Goal: Task Accomplishment & Management: Complete application form

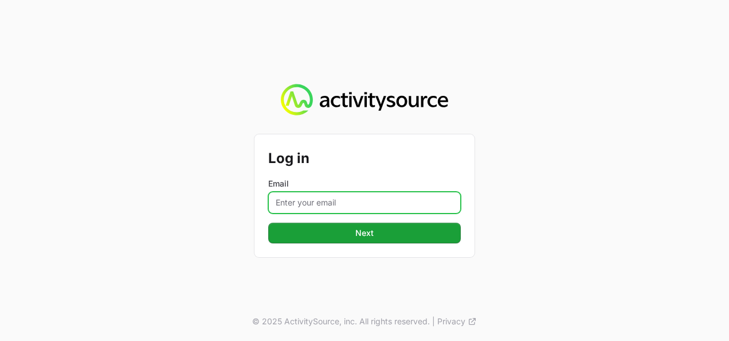
click at [297, 200] on input "Email" at bounding box center [364, 202] width 193 height 22
type input "[PERSON_NAME][EMAIL_ADDRESS][DOMAIN_NAME]"
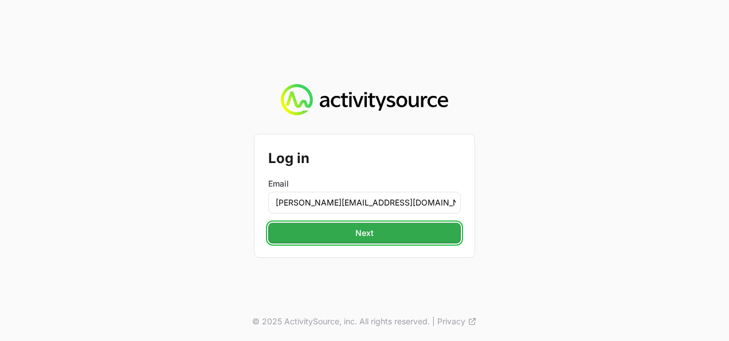
click at [343, 236] on button "Next" at bounding box center [364, 232] width 193 height 21
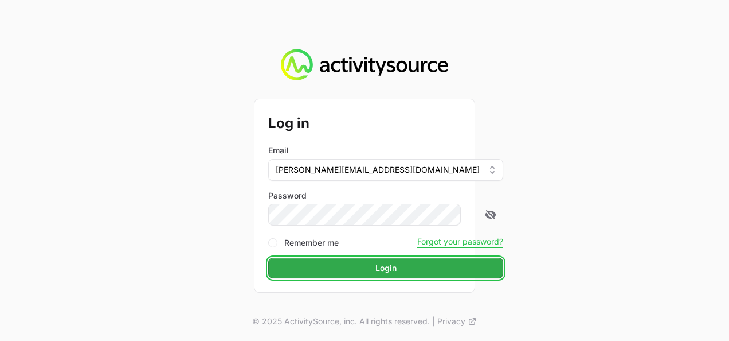
click at [376, 268] on span "Login" at bounding box center [386, 268] width 21 height 14
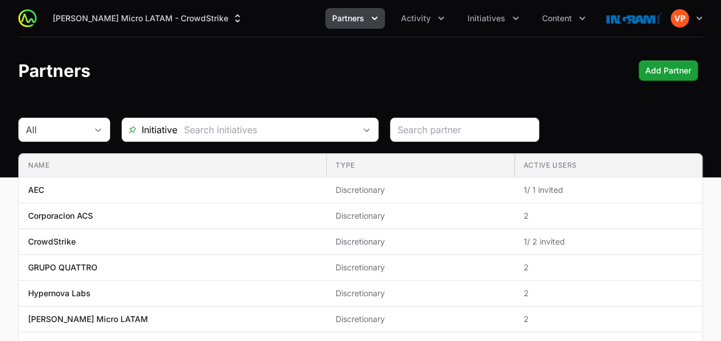
click at [370, 15] on icon "Partners menu" at bounding box center [374, 18] width 11 height 11
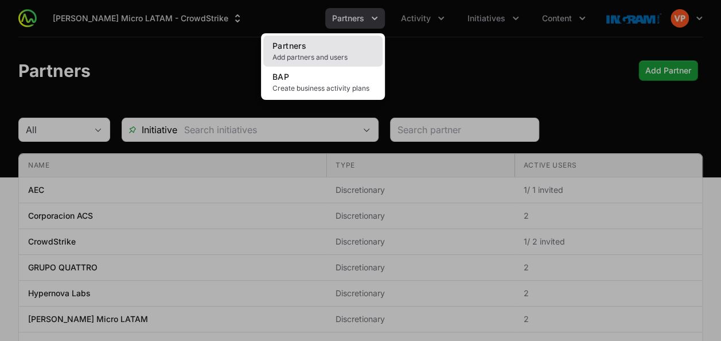
click at [295, 52] on link "Partners Add partners and users" at bounding box center [322, 51] width 119 height 31
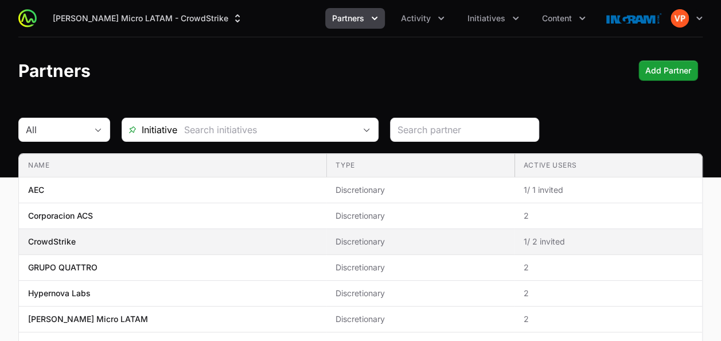
click at [200, 231] on td "Name CrowdStrike" at bounding box center [172, 242] width 307 height 26
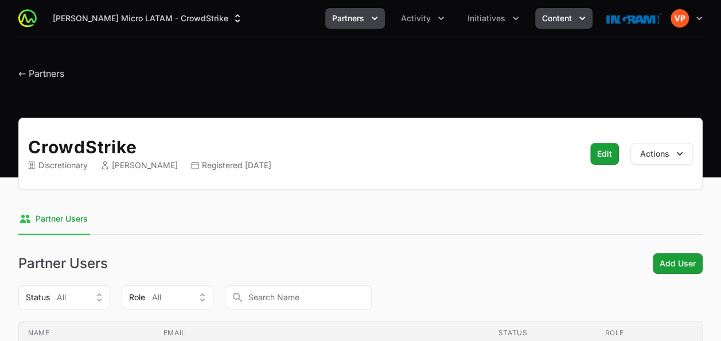
click at [573, 20] on button "Content" at bounding box center [563, 18] width 57 height 21
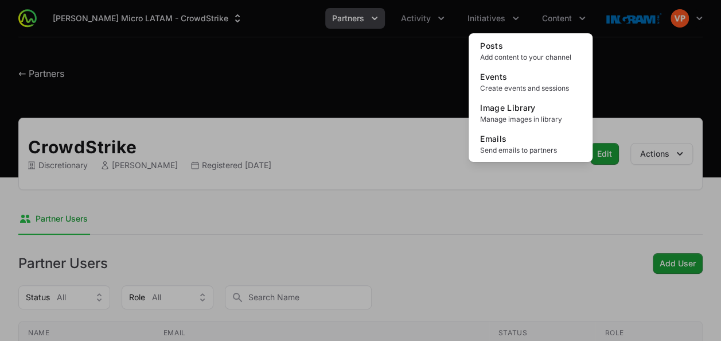
click at [699, 26] on div "Content menu" at bounding box center [360, 170] width 721 height 341
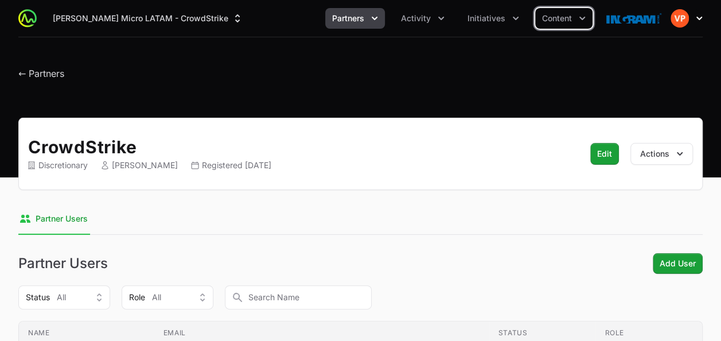
click at [697, 22] on icon "button" at bounding box center [698, 18] width 11 height 11
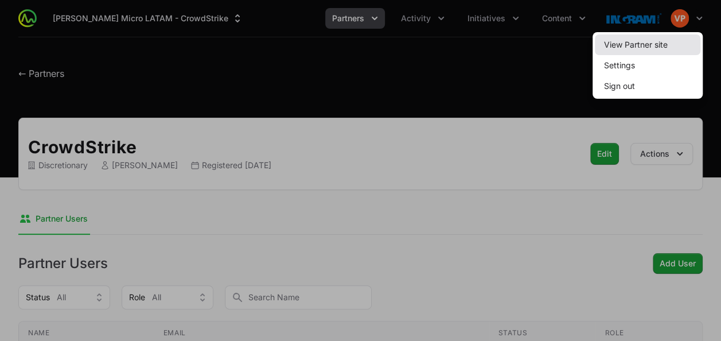
click at [620, 41] on link "View Partner site" at bounding box center [647, 44] width 105 height 21
click at [24, 76] on div at bounding box center [360, 170] width 721 height 341
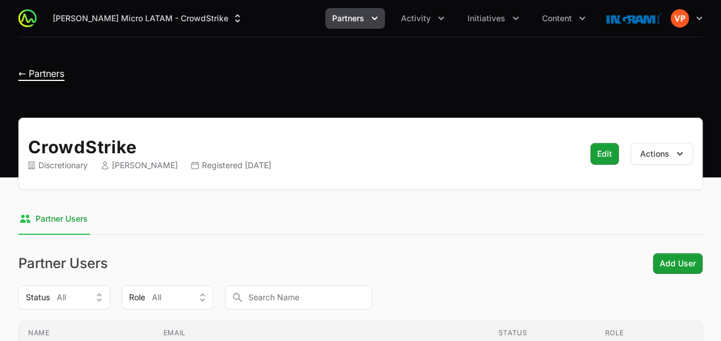
click at [22, 77] on span "← Partners" at bounding box center [41, 73] width 46 height 11
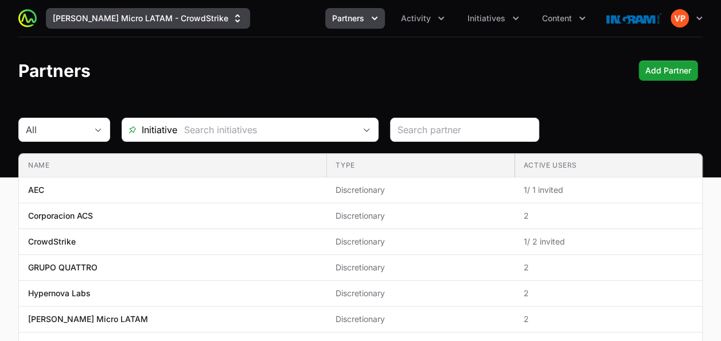
click at [185, 25] on button "Ingram Micro LATAM - CrowdStrike" at bounding box center [148, 18] width 204 height 21
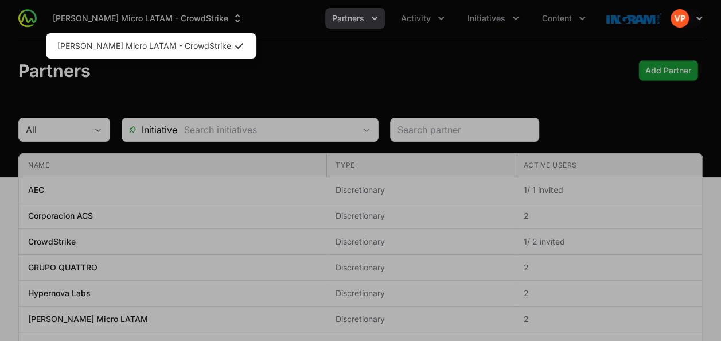
click at [175, 221] on div "Supplier switch menu" at bounding box center [360, 170] width 721 height 341
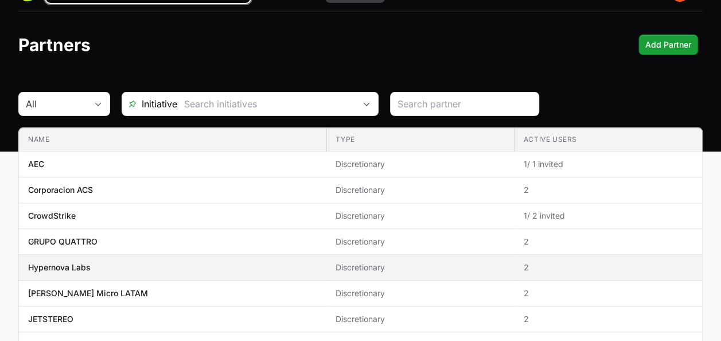
scroll to position [28, 0]
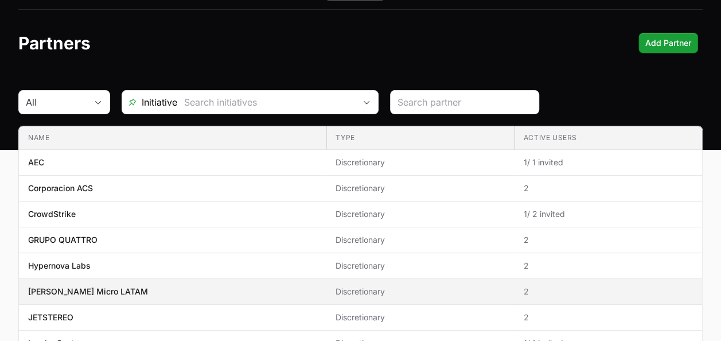
click at [119, 294] on span "Ingram Micro LATAM" at bounding box center [172, 291] width 289 height 11
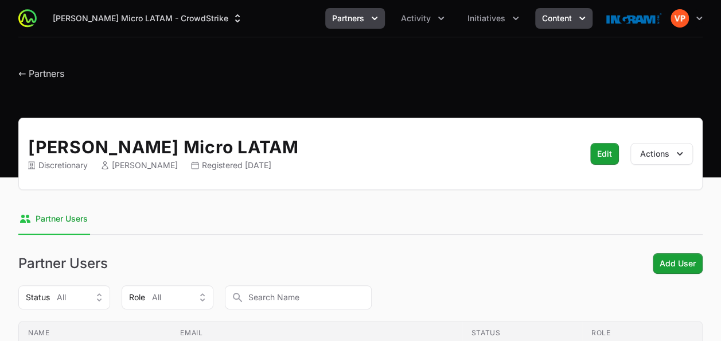
click at [548, 19] on span "Content" at bounding box center [557, 18] width 30 height 11
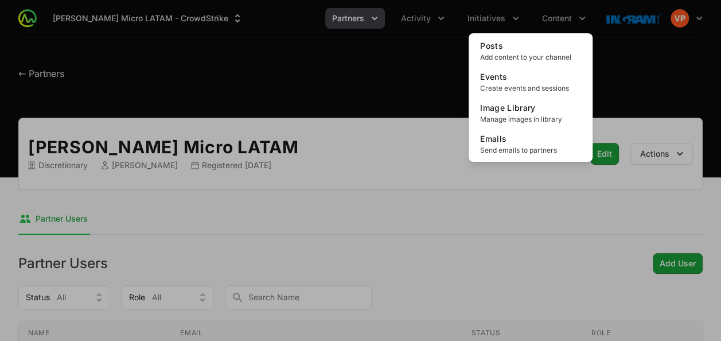
click at [491, 16] on div "Content menu" at bounding box center [360, 170] width 721 height 341
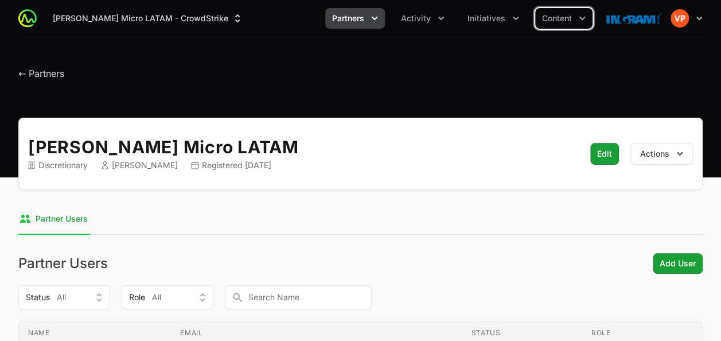
click at [491, 16] on span "Initiatives" at bounding box center [486, 18] width 38 height 11
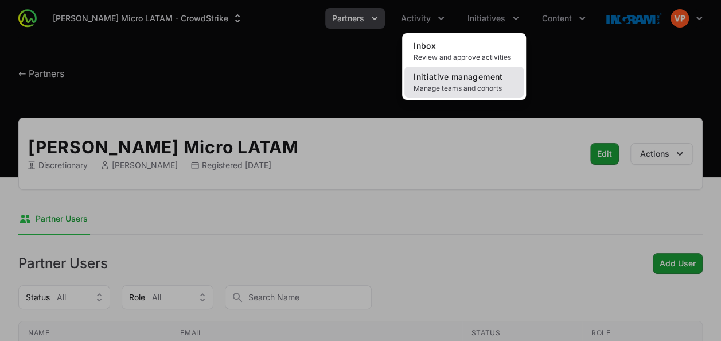
click at [458, 77] on span "Initiative management" at bounding box center [457, 77] width 89 height 10
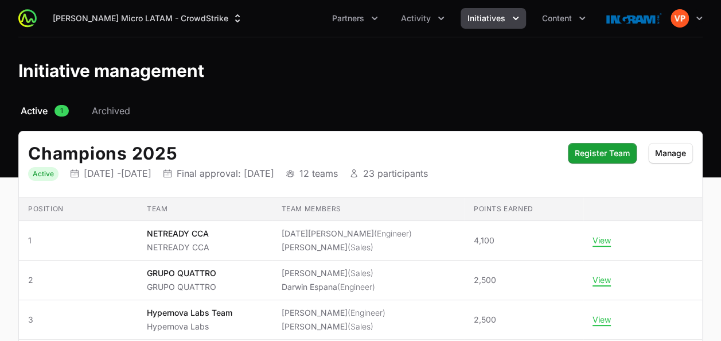
scroll to position [87, 0]
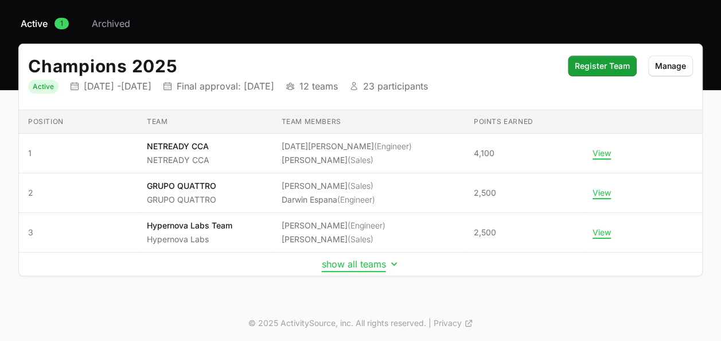
click at [346, 266] on button "show all teams" at bounding box center [361, 263] width 78 height 11
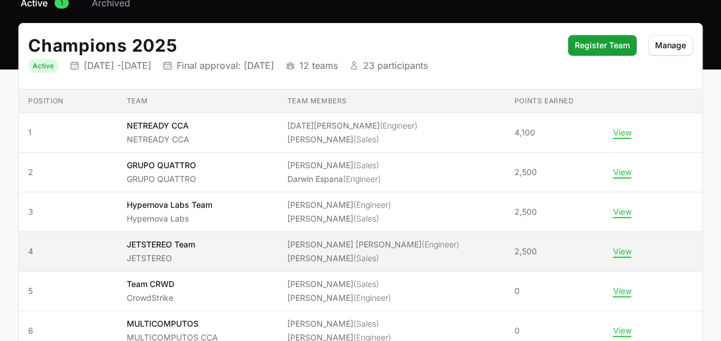
scroll to position [100, 0]
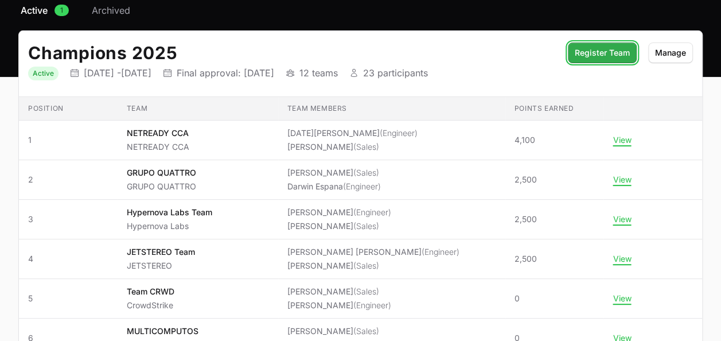
click at [590, 54] on span "Register Team" at bounding box center [601, 53] width 55 height 14
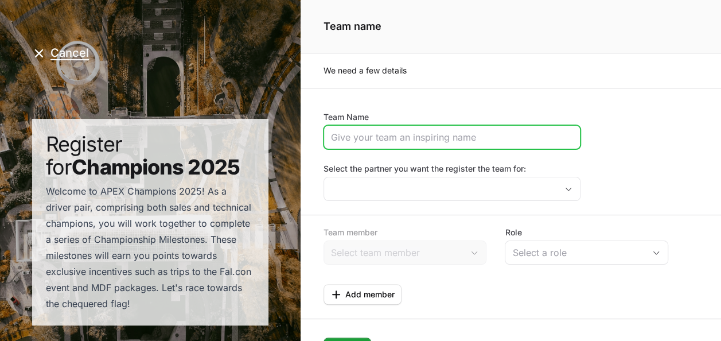
click at [359, 139] on input "Team Name" at bounding box center [452, 137] width 242 height 14
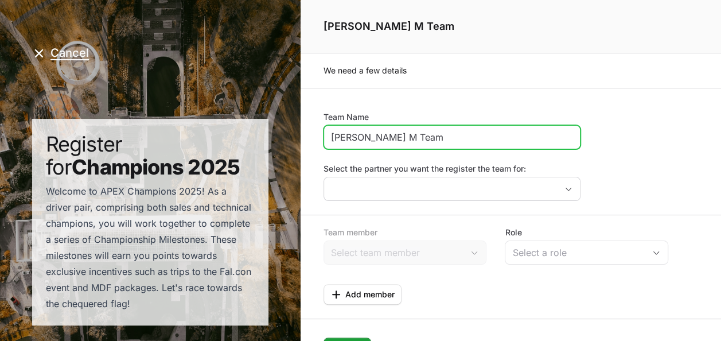
type input "Ingram M Team"
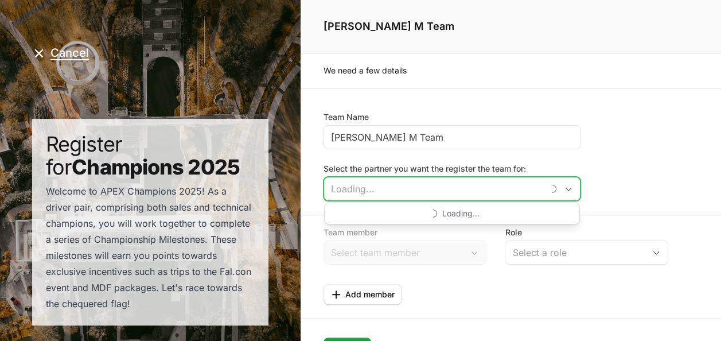
click at [358, 183] on input "Select the partner you want the register the team for:" at bounding box center [433, 188] width 219 height 23
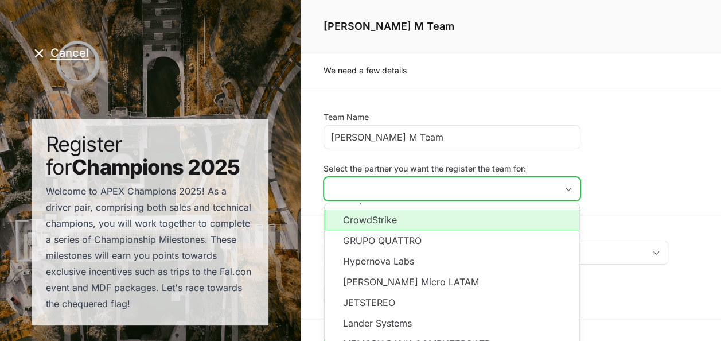
scroll to position [37, 0]
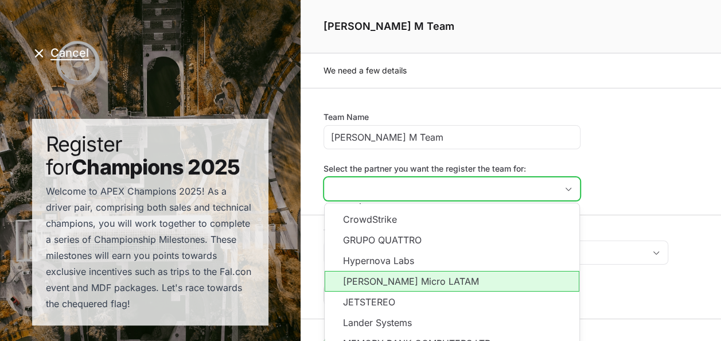
click at [367, 278] on li "Ingram Micro LATAM" at bounding box center [451, 281] width 255 height 21
type input "Ingram Micro LATAM"
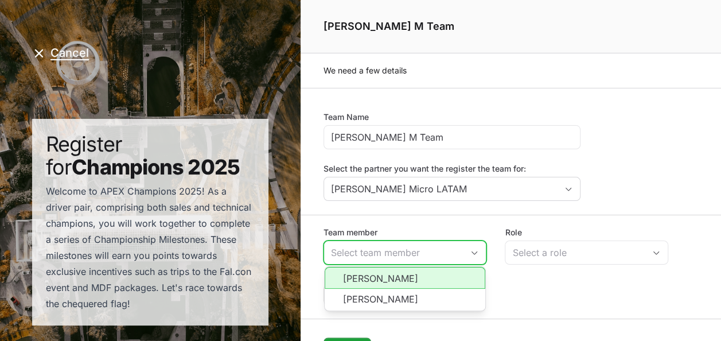
click at [383, 253] on input "Team member" at bounding box center [393, 252] width 139 height 23
click at [382, 271] on li "Vanessa ParedesAyala" at bounding box center [404, 278] width 161 height 22
type input "Vanessa ParedesAyala"
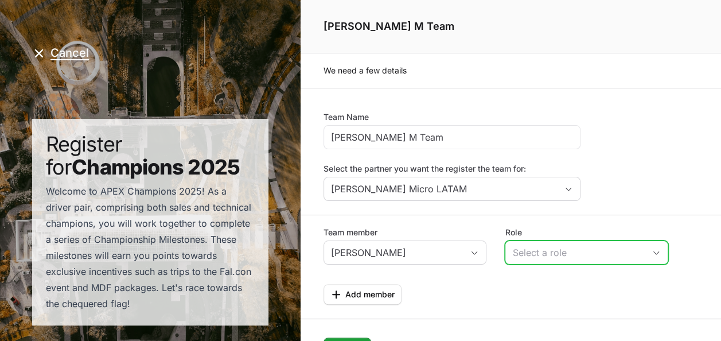
click at [540, 254] on div "Select a role" at bounding box center [578, 252] width 132 height 14
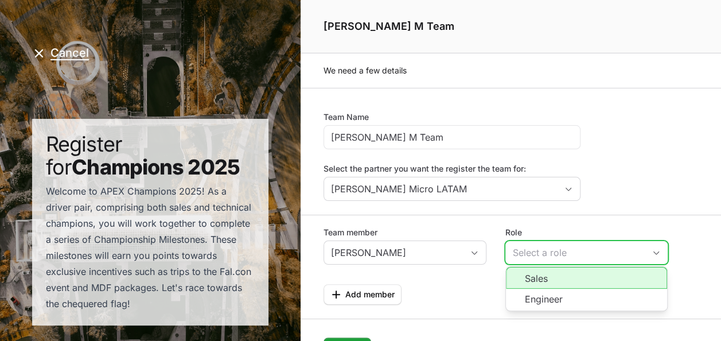
click at [542, 283] on li "Sales" at bounding box center [586, 278] width 161 height 22
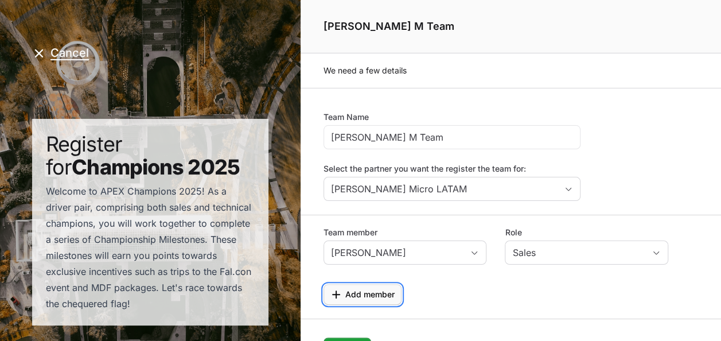
click at [382, 291] on span "Add member" at bounding box center [369, 294] width 49 height 14
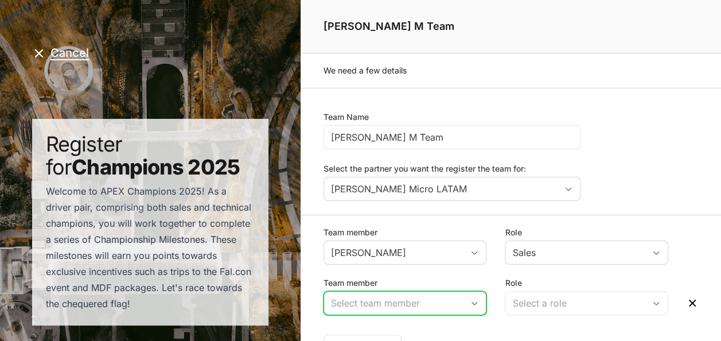
click at [383, 307] on input "Team member" at bounding box center [393, 302] width 139 height 23
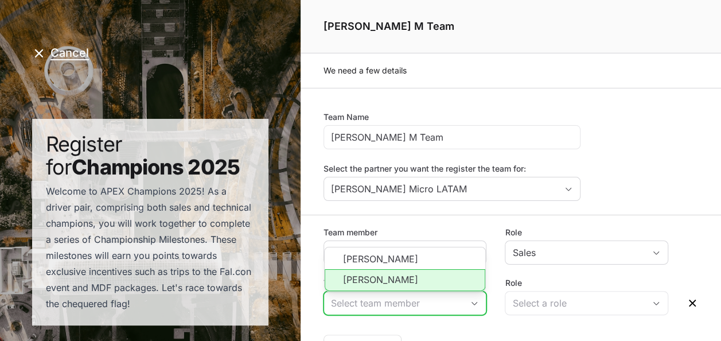
click at [386, 277] on li "Rony Chourio" at bounding box center [404, 280] width 161 height 22
type input "Rony Chourio"
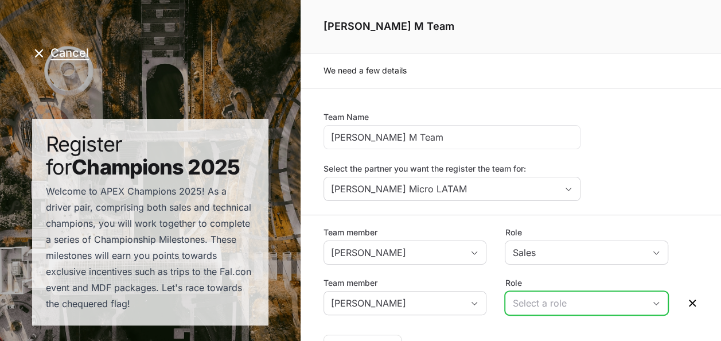
click at [528, 298] on div "Select a role" at bounding box center [578, 303] width 132 height 14
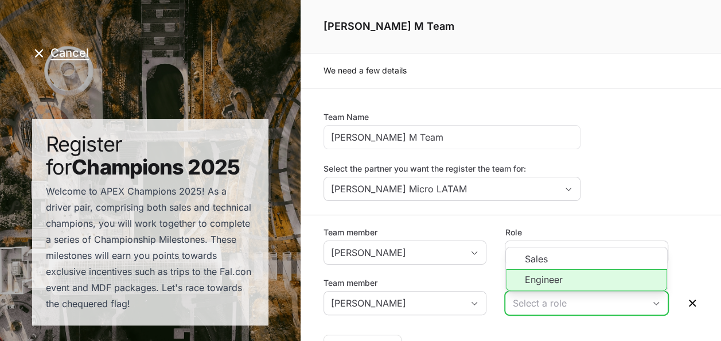
click at [530, 283] on li "Engineer" at bounding box center [586, 280] width 161 height 22
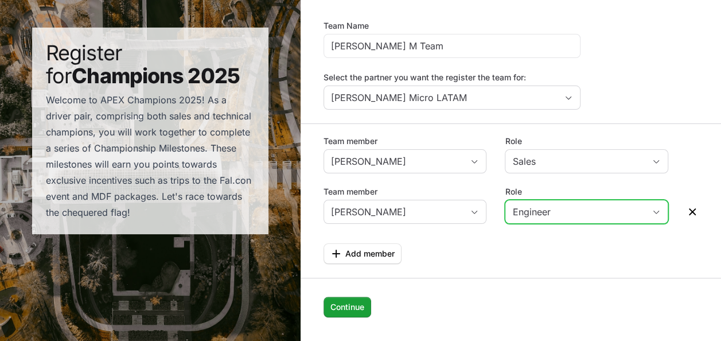
scroll to position [104, 0]
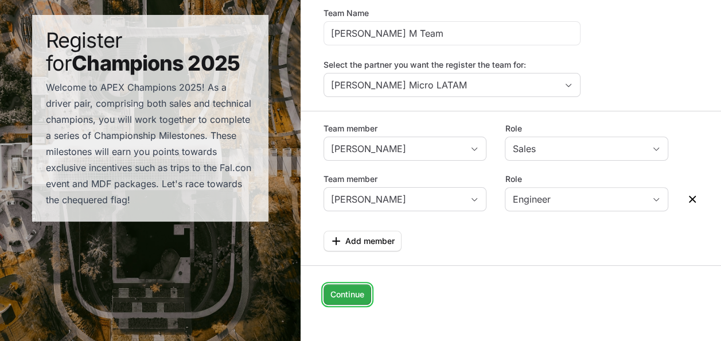
click at [346, 293] on span "Continue" at bounding box center [347, 294] width 34 height 14
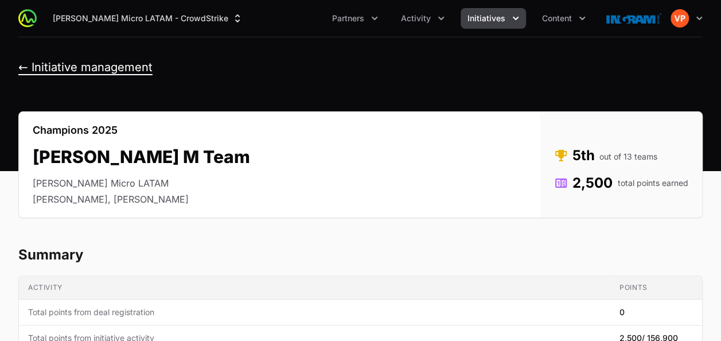
click at [22, 68] on button "← Initiative management" at bounding box center [85, 67] width 134 height 14
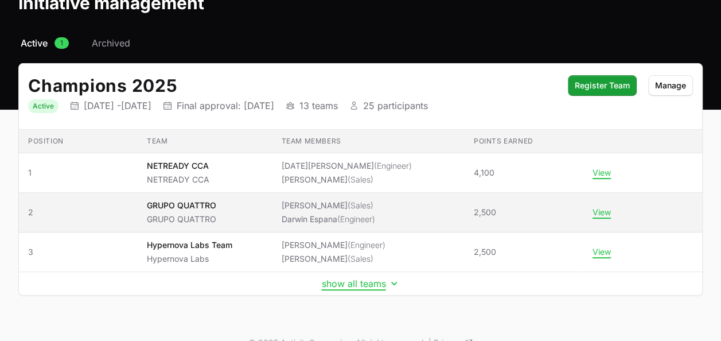
scroll to position [87, 0]
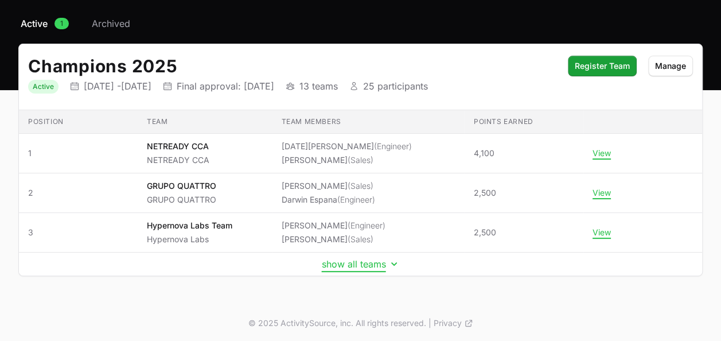
click at [343, 262] on button "show all teams" at bounding box center [361, 263] width 78 height 11
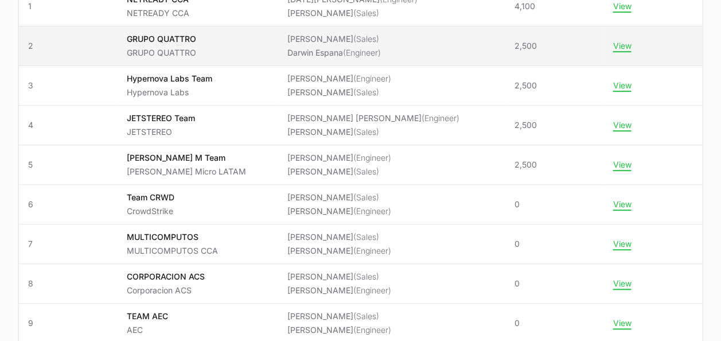
scroll to position [221, 0]
